Goal: Task Accomplishment & Management: Use online tool/utility

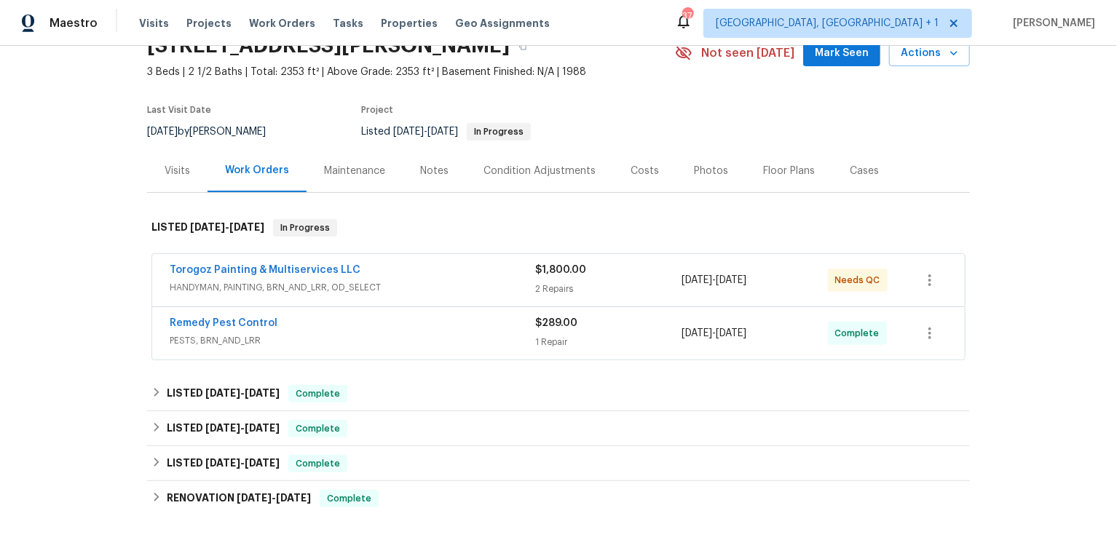
scroll to position [76, 0]
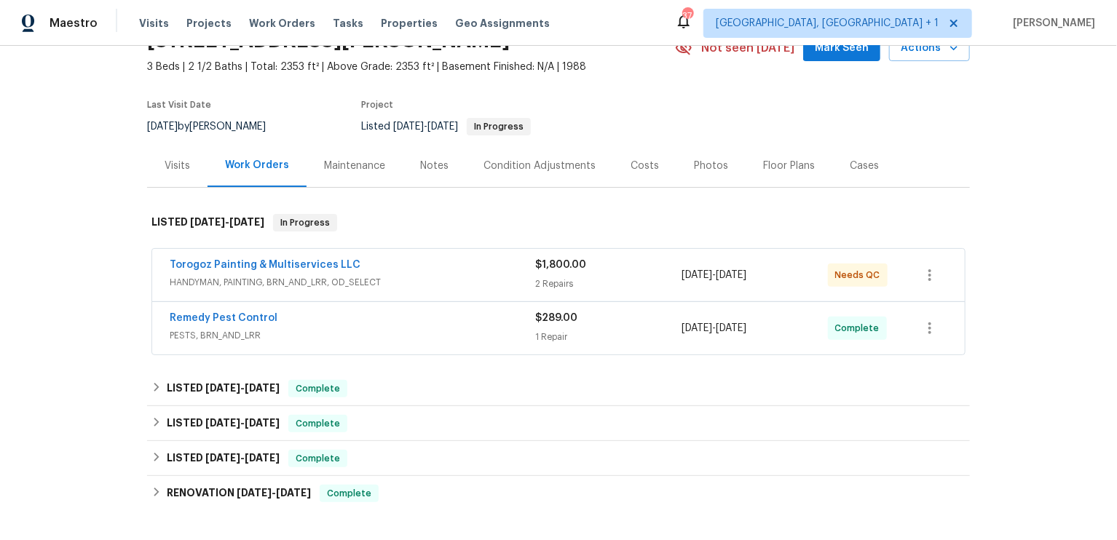
click at [286, 272] on div "Torogoz Painting & Multiservices LLC" at bounding box center [352, 266] width 365 height 17
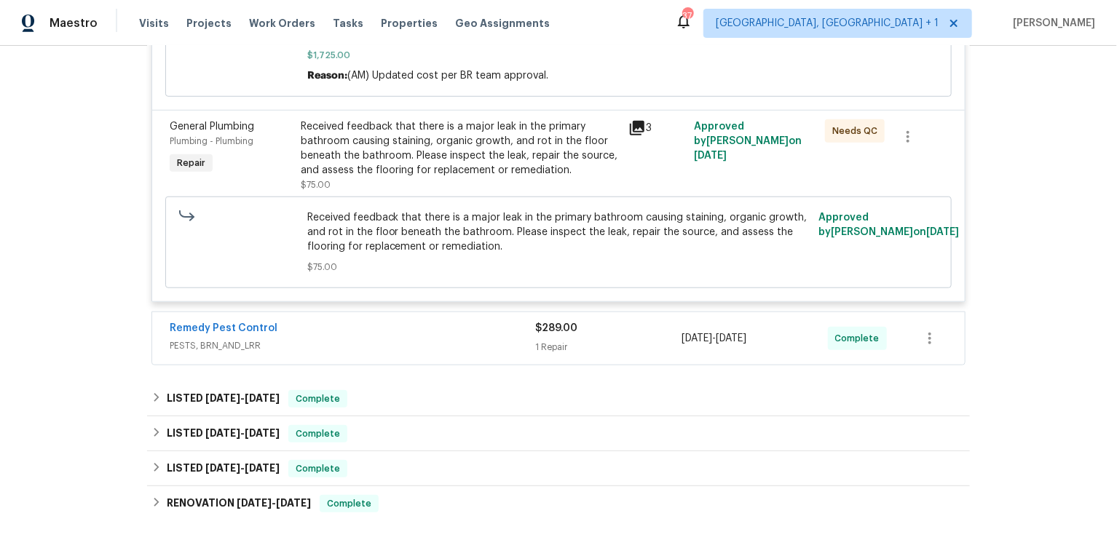
scroll to position [494, 0]
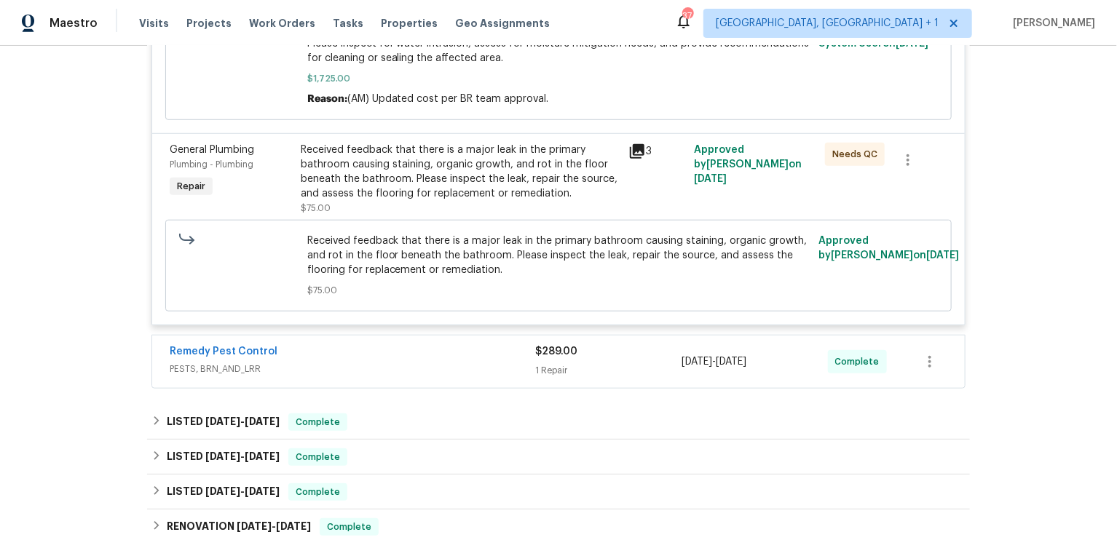
click at [296, 362] on span "PESTS, BRN_AND_LRR" at bounding box center [352, 369] width 365 height 15
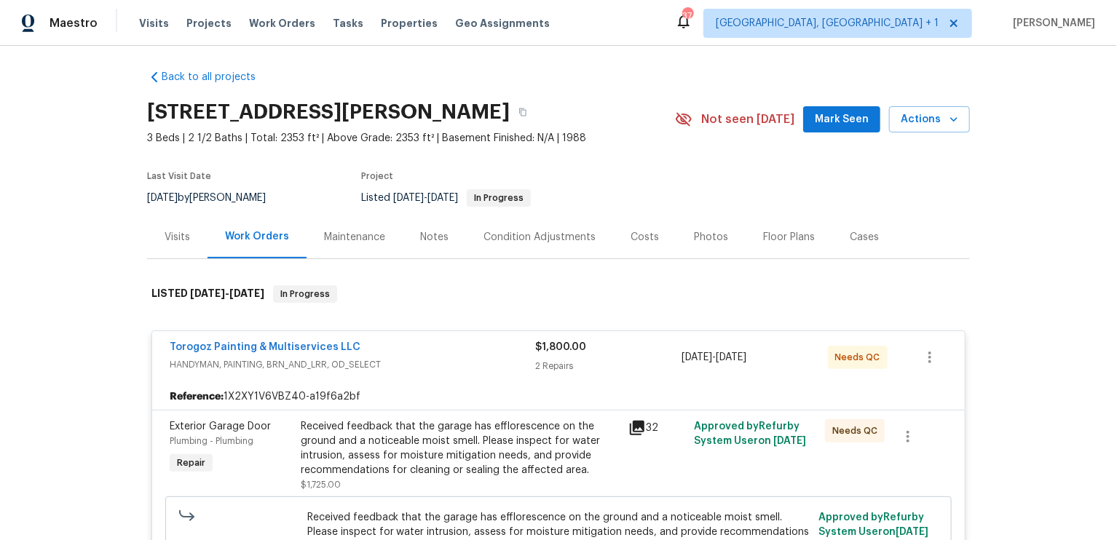
scroll to position [0, 0]
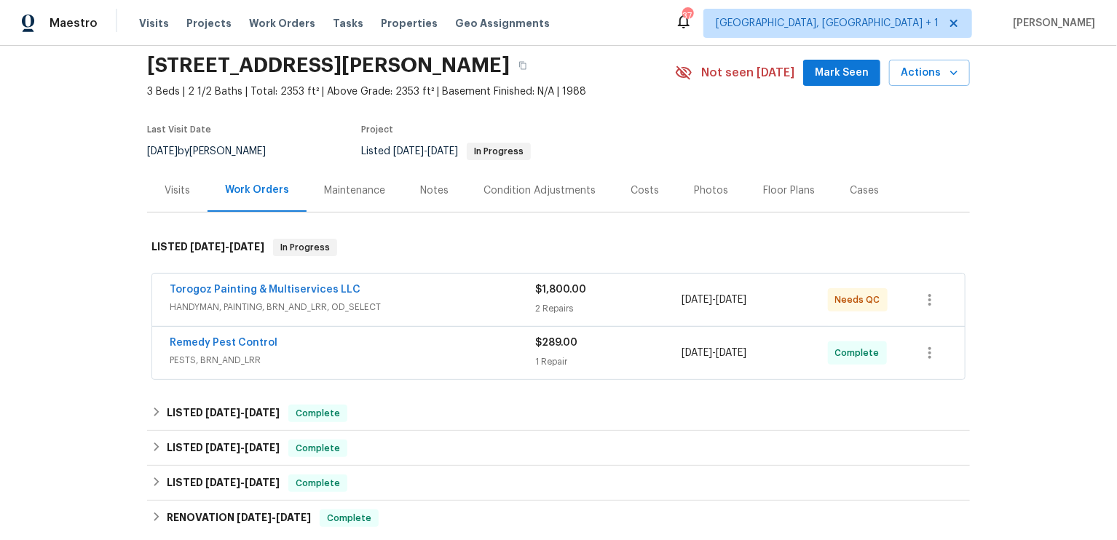
scroll to position [56, 0]
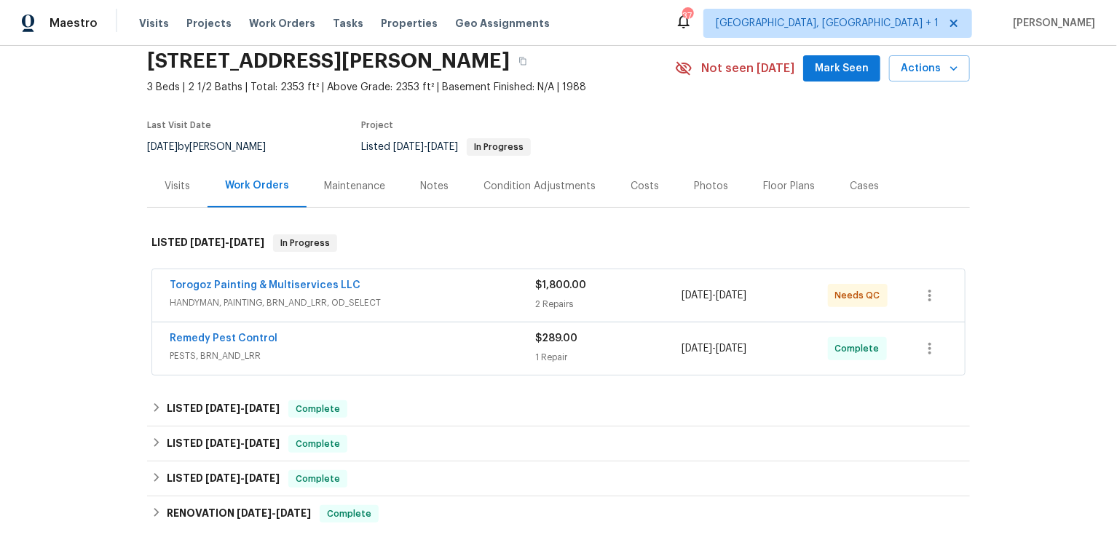
click at [598, 297] on div "2 Repairs" at bounding box center [608, 304] width 146 height 15
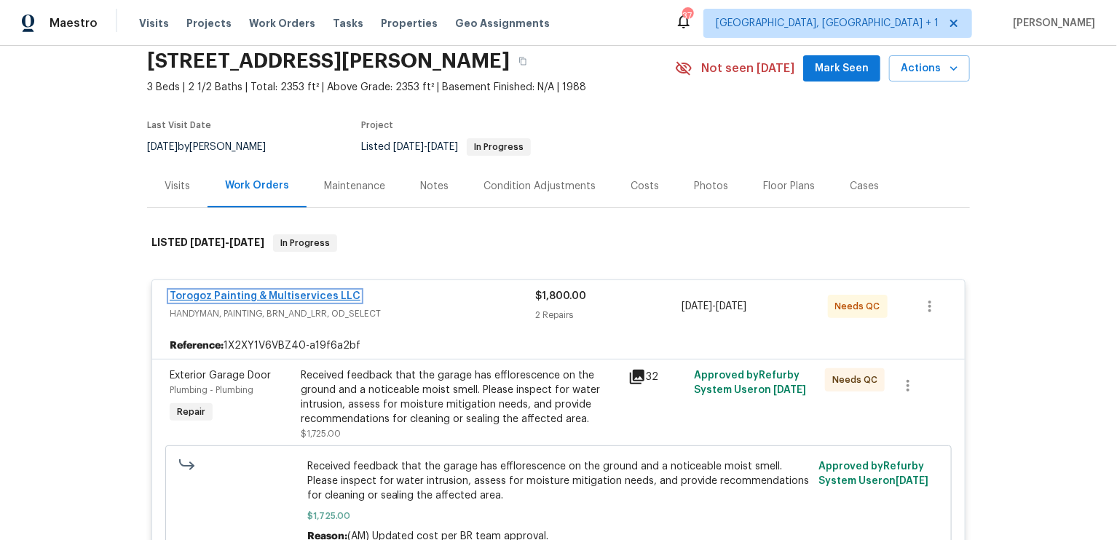
click at [292, 293] on link "Torogoz Painting & Multiservices LLC" at bounding box center [265, 296] width 191 height 10
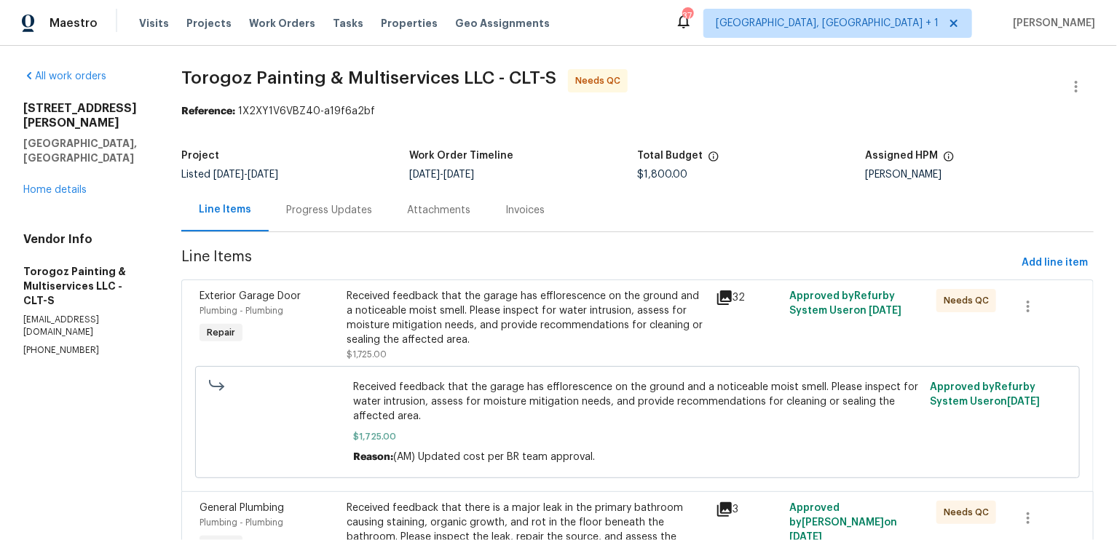
click at [372, 208] on div "Progress Updates" at bounding box center [329, 210] width 86 height 15
